Goal: Information Seeking & Learning: Understand process/instructions

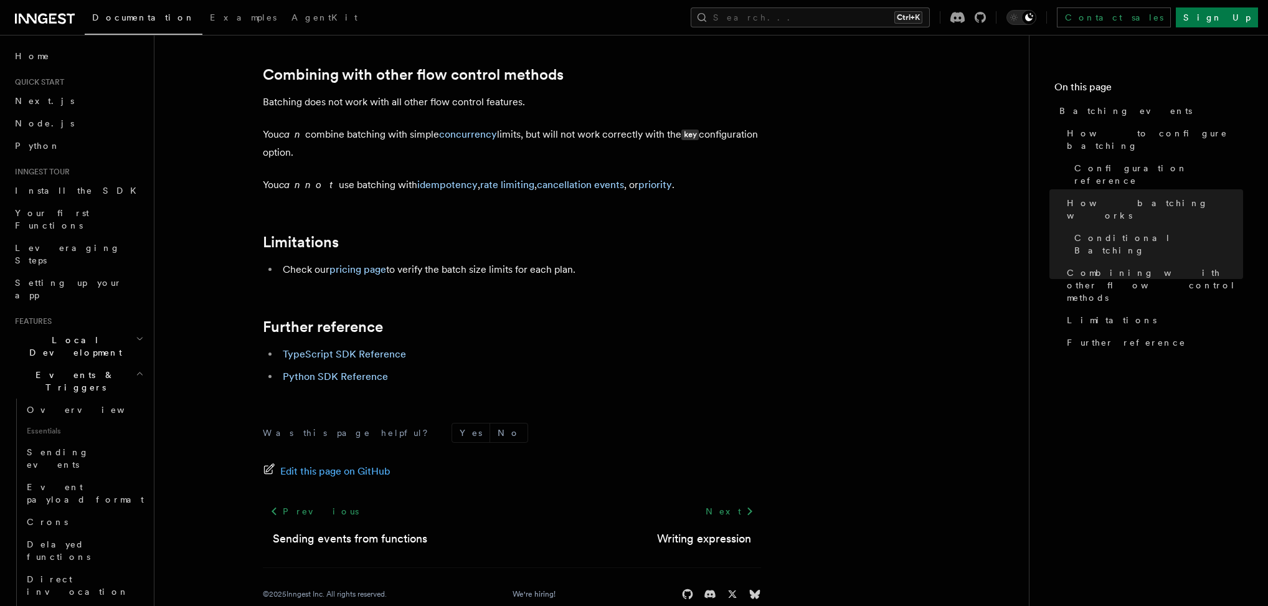
scroll to position [1373, 0]
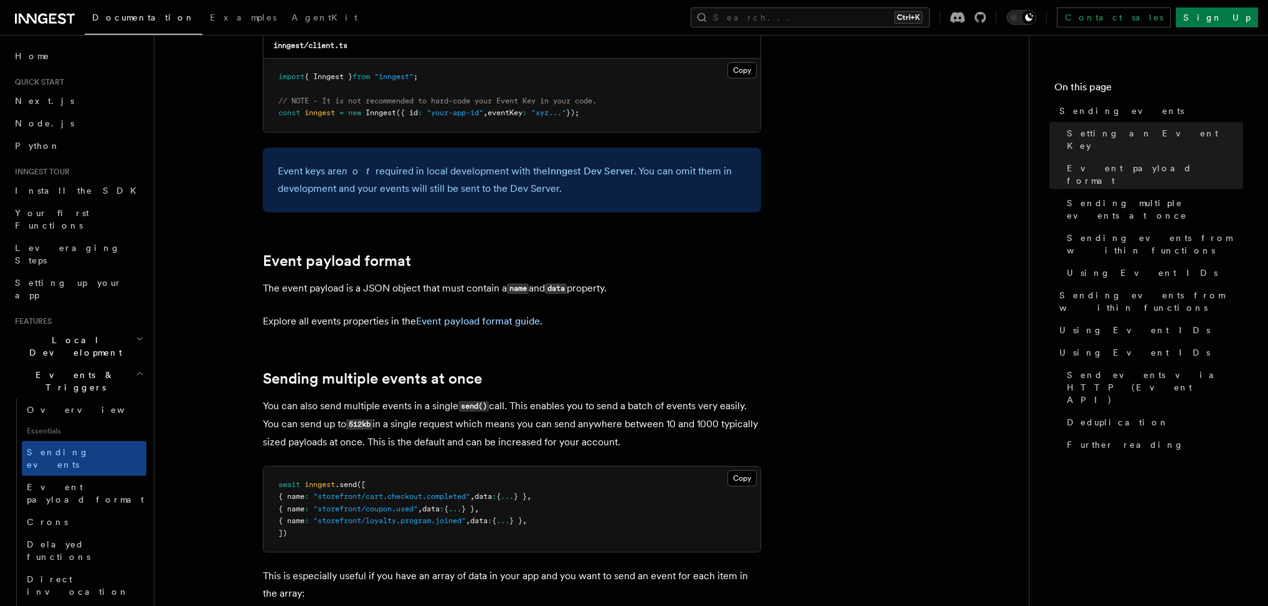
scroll to position [1166, 0]
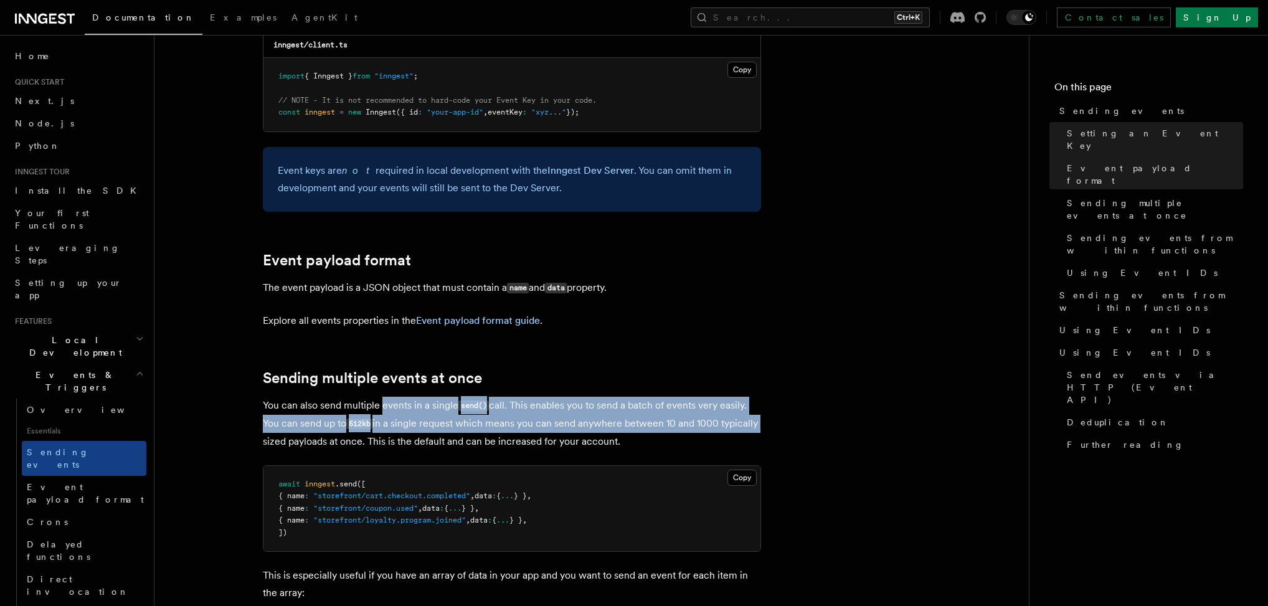
drag, startPoint x: 384, startPoint y: 388, endPoint x: 770, endPoint y: 409, distance: 387.3
click at [389, 408] on p "You can also send multiple events in a single send() call. This enables you to …" at bounding box center [512, 424] width 498 height 54
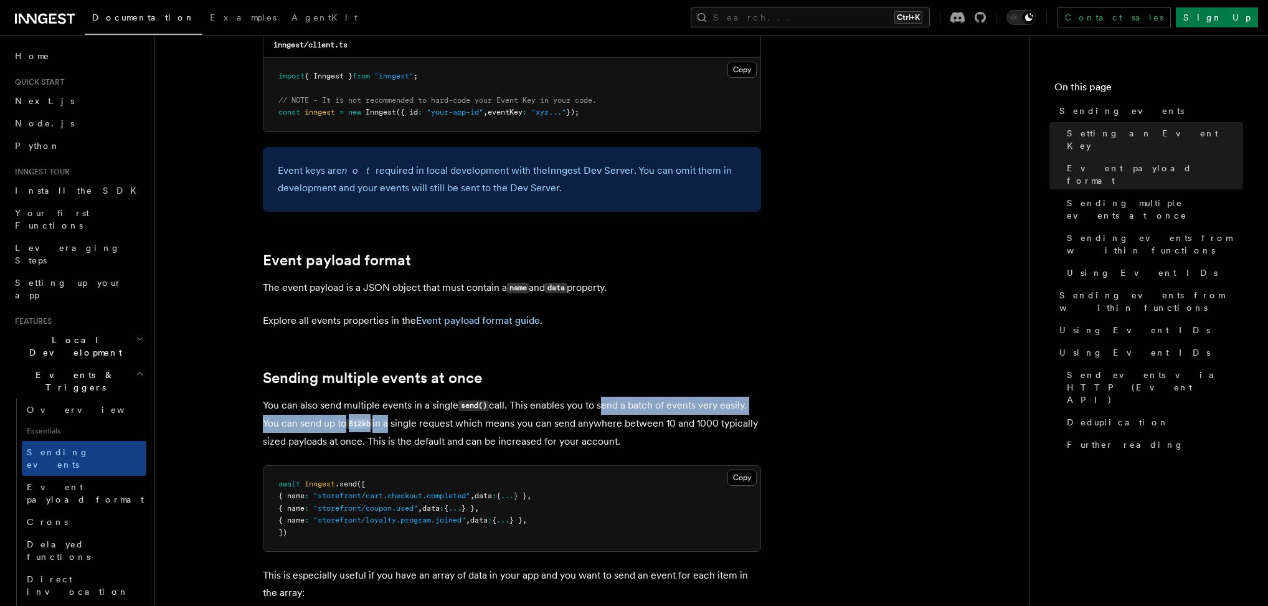
drag, startPoint x: 389, startPoint y: 408, endPoint x: 601, endPoint y: 390, distance: 212.4
click at [601, 397] on p "You can also send multiple events in a single send() call. This enables you to …" at bounding box center [512, 424] width 498 height 54
click at [615, 420] on p "You can also send multiple events in a single send() call. This enables you to …" at bounding box center [512, 424] width 498 height 54
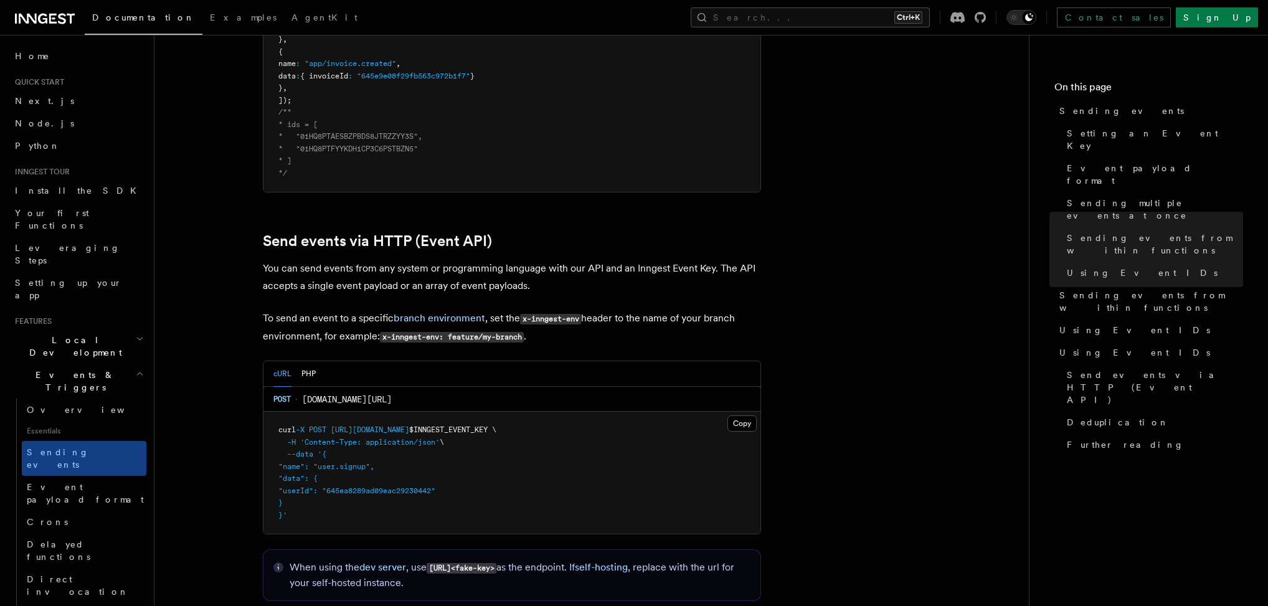
scroll to position [2242, 0]
